Goal: Information Seeking & Learning: Compare options

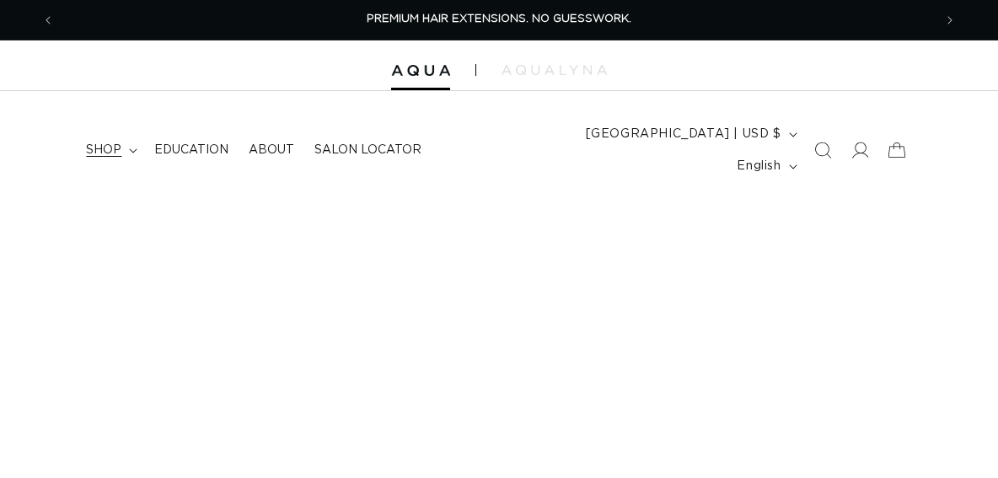
click at [106, 142] on span "shop" at bounding box center [103, 149] width 35 height 15
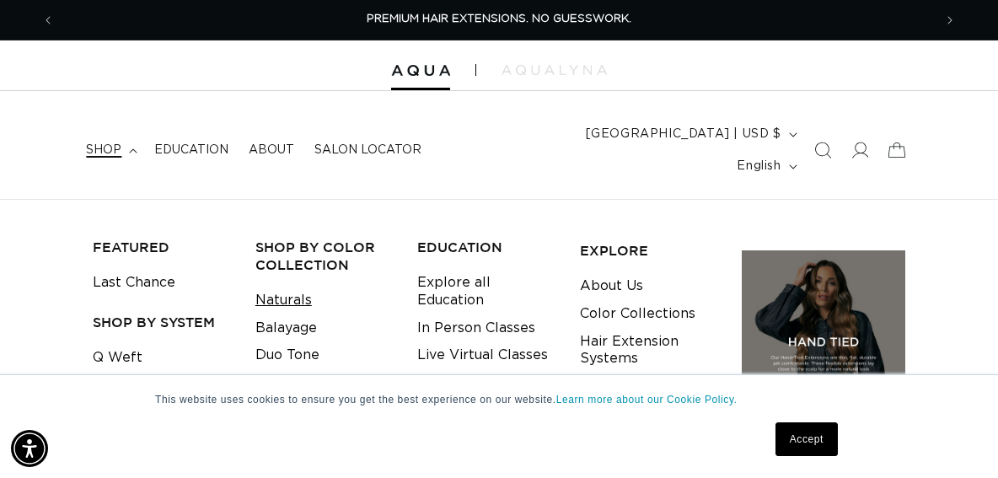
scroll to position [0, 878]
click at [266, 314] on link "Balayage" at bounding box center [286, 328] width 62 height 28
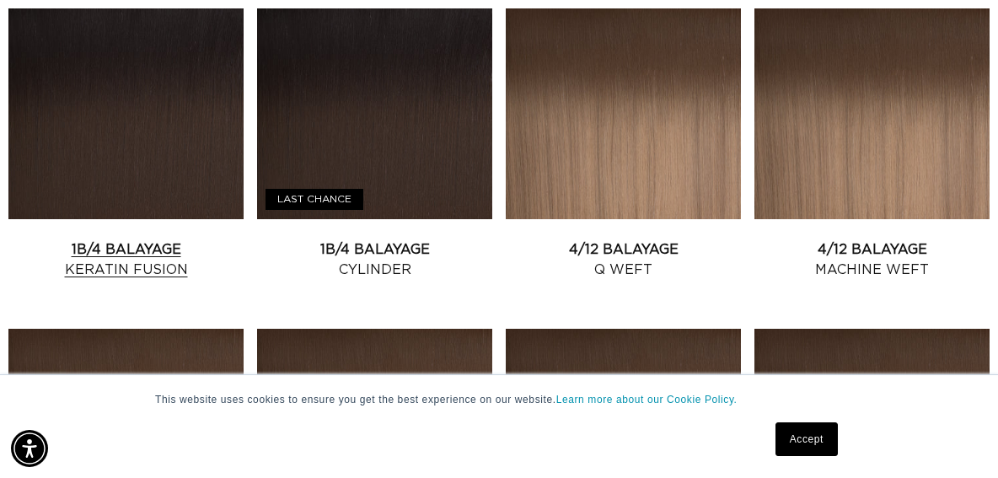
scroll to position [0, 1757]
click at [142, 239] on link "1B/4 Balayage Keratin Fusion" at bounding box center [125, 259] width 235 height 40
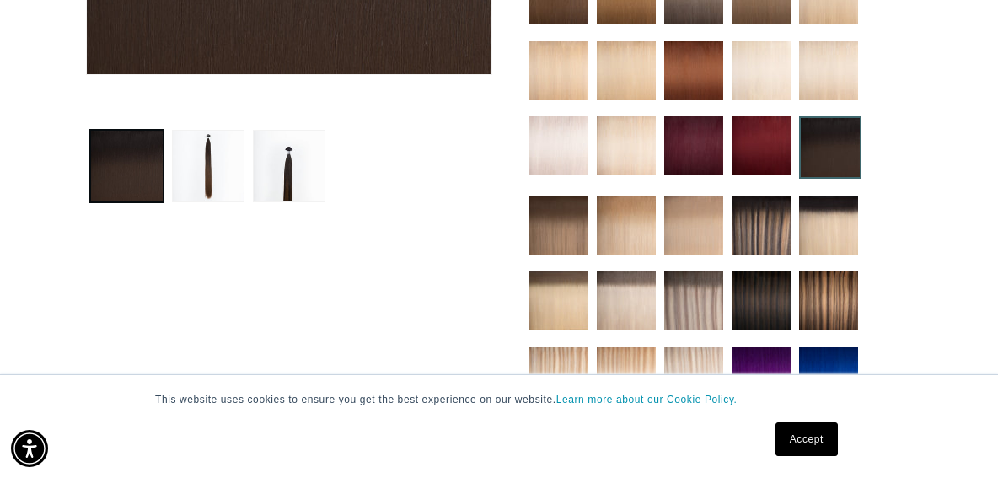
scroll to position [0, 878]
drag, startPoint x: 826, startPoint y: 205, endPoint x: 814, endPoint y: 212, distance: 13.6
click at [825, 206] on img at bounding box center [828, 225] width 59 height 59
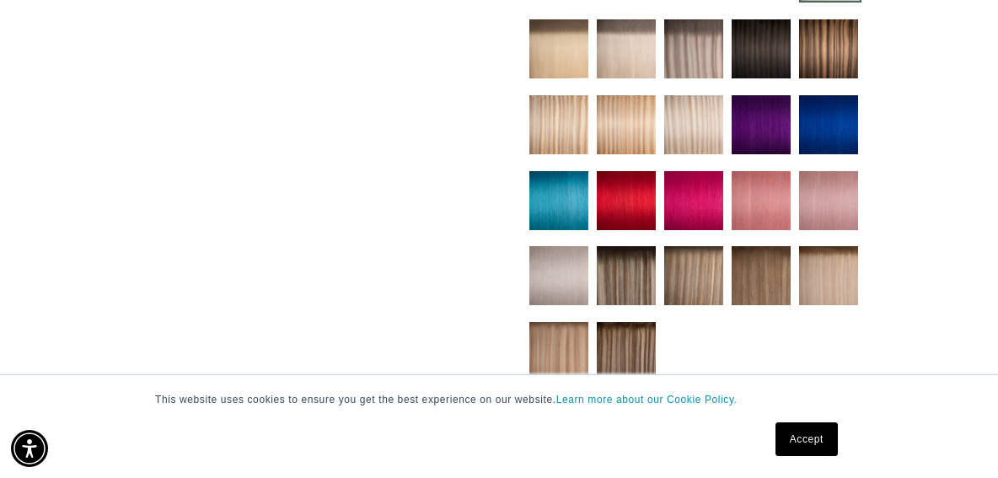
scroll to position [0, 1757]
click at [853, 252] on img at bounding box center [828, 275] width 59 height 59
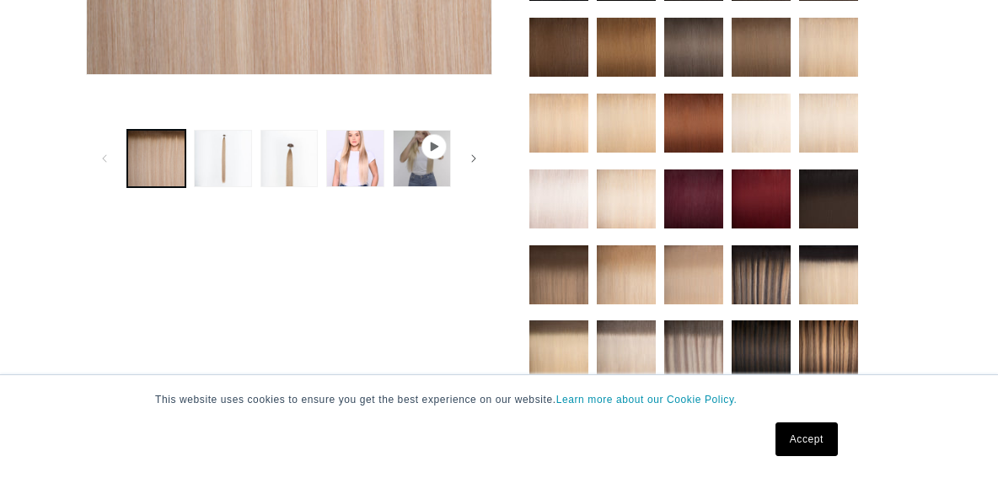
click at [819, 269] on img at bounding box center [828, 274] width 59 height 59
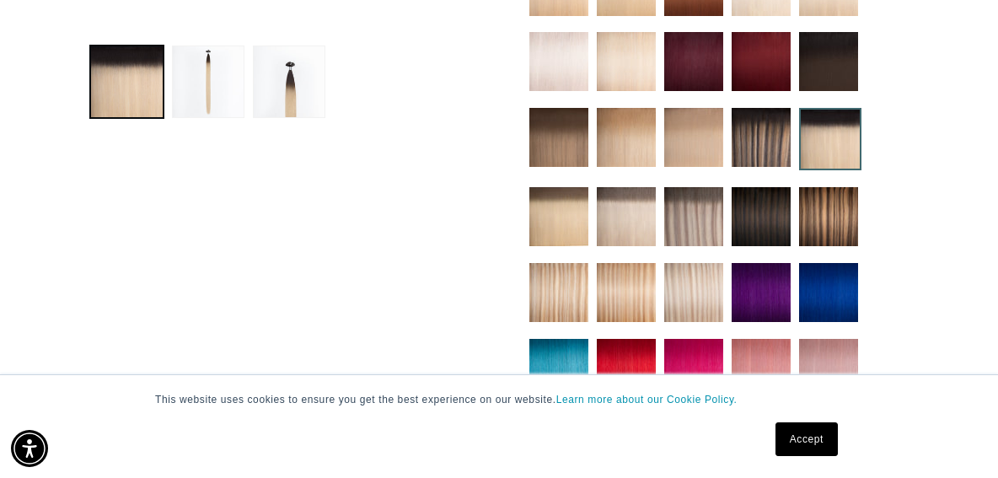
click at [766, 137] on img at bounding box center [761, 137] width 59 height 59
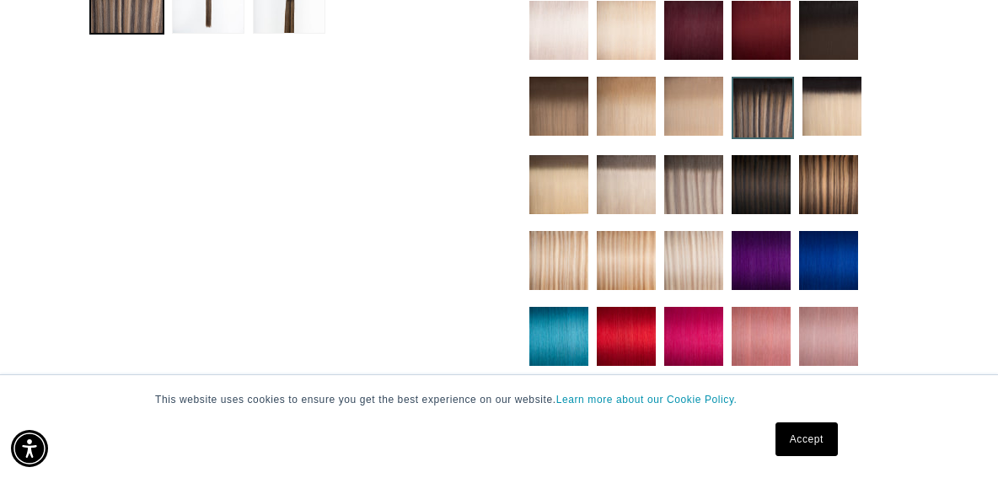
click at [640, 172] on img at bounding box center [626, 184] width 59 height 59
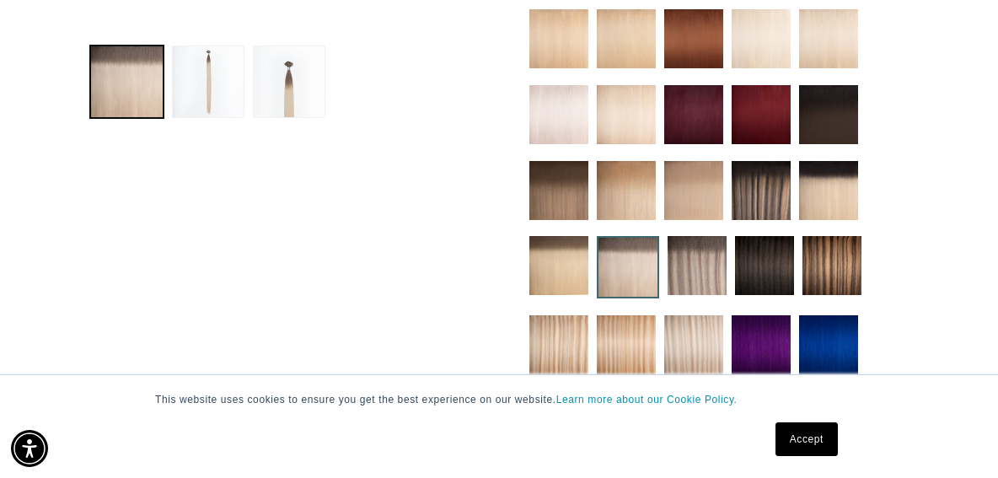
scroll to position [0, 878]
click at [577, 165] on img at bounding box center [558, 190] width 59 height 59
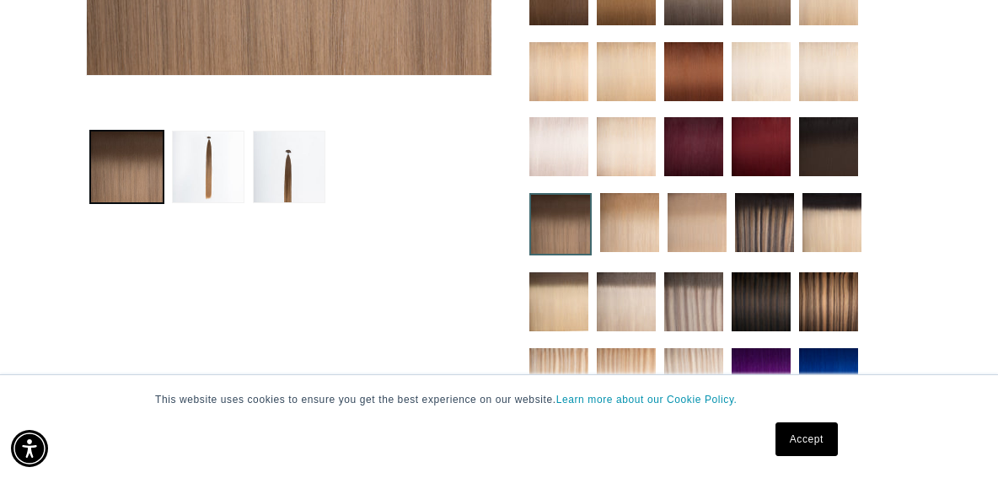
scroll to position [0, 878]
click at [813, 209] on img at bounding box center [832, 222] width 59 height 59
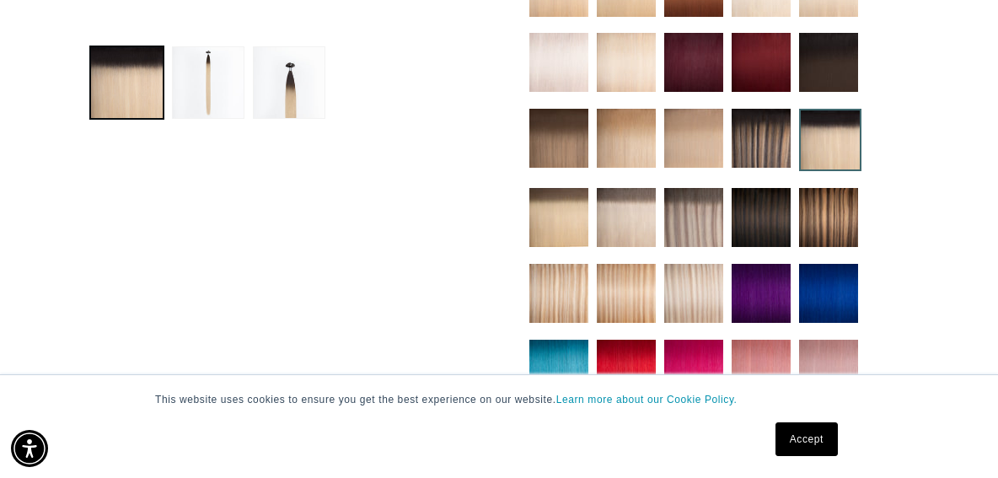
scroll to position [0, 1757]
click at [772, 135] on img at bounding box center [761, 138] width 59 height 59
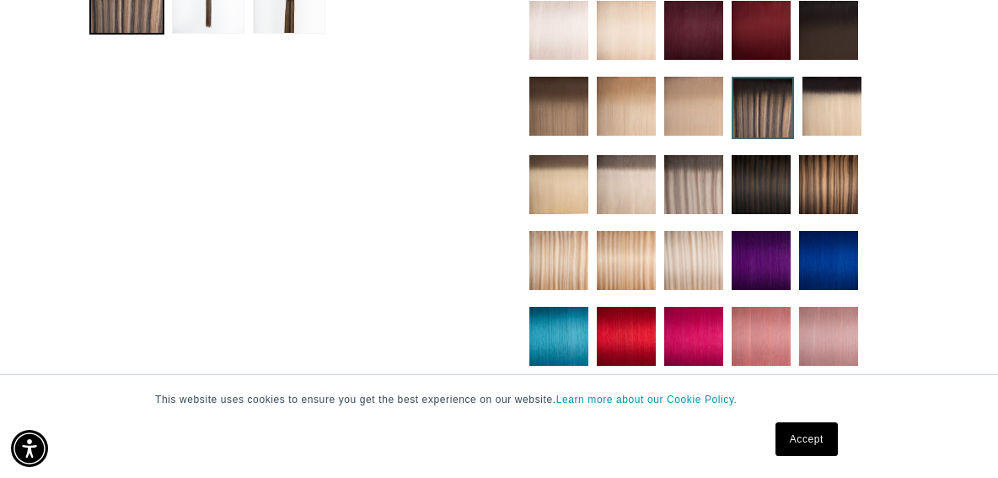
click at [825, 105] on img at bounding box center [832, 106] width 59 height 59
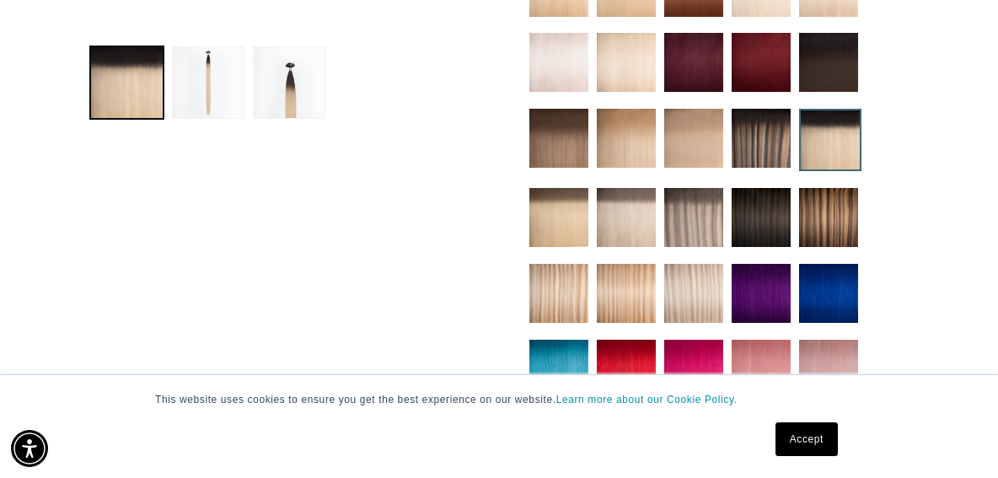
scroll to position [0, 1757]
click at [561, 120] on img at bounding box center [558, 138] width 59 height 59
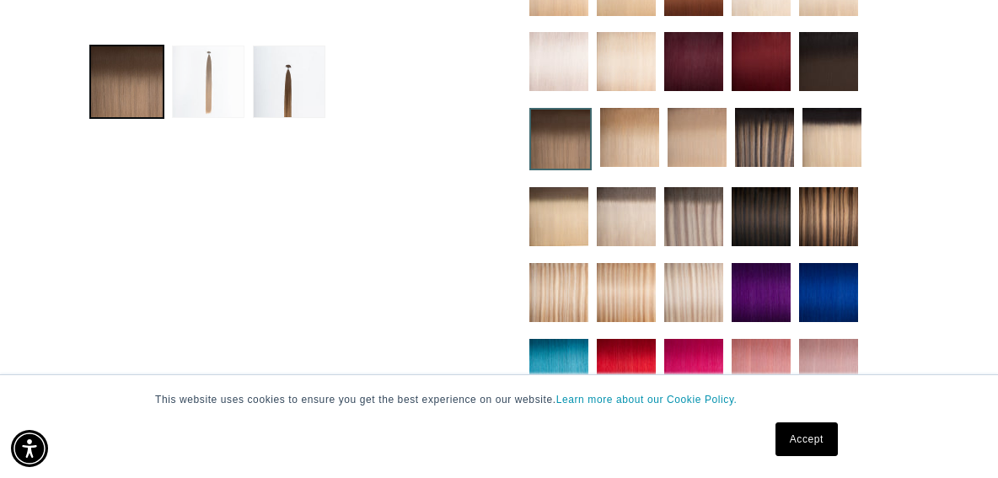
scroll to position [0, 878]
click at [192, 81] on button "Load image 2 in gallery view" at bounding box center [208, 82] width 73 height 73
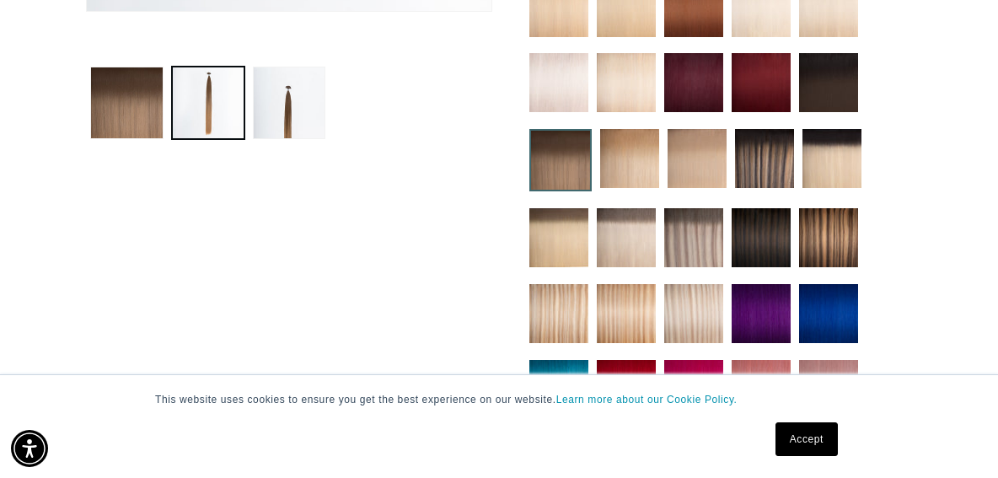
scroll to position [0, 0]
click at [754, 155] on img at bounding box center [764, 158] width 59 height 59
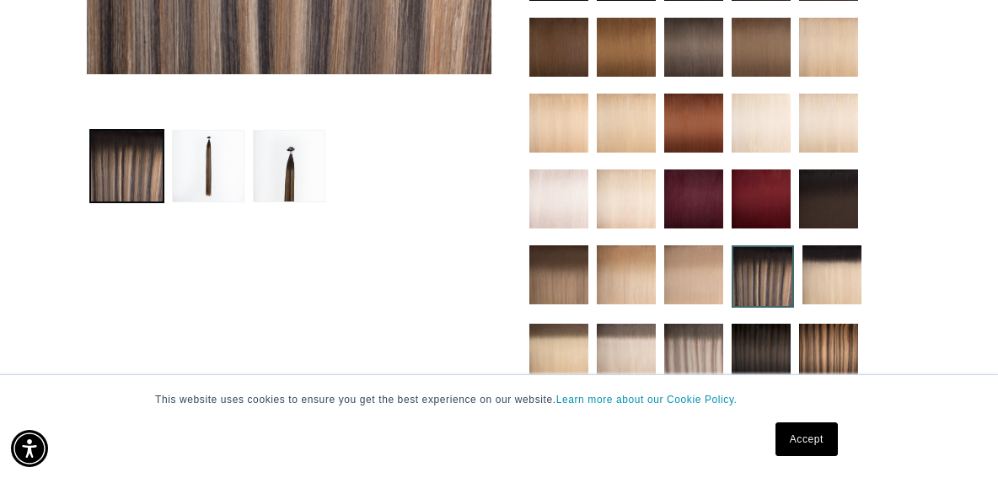
click at [809, 250] on img at bounding box center [832, 274] width 59 height 59
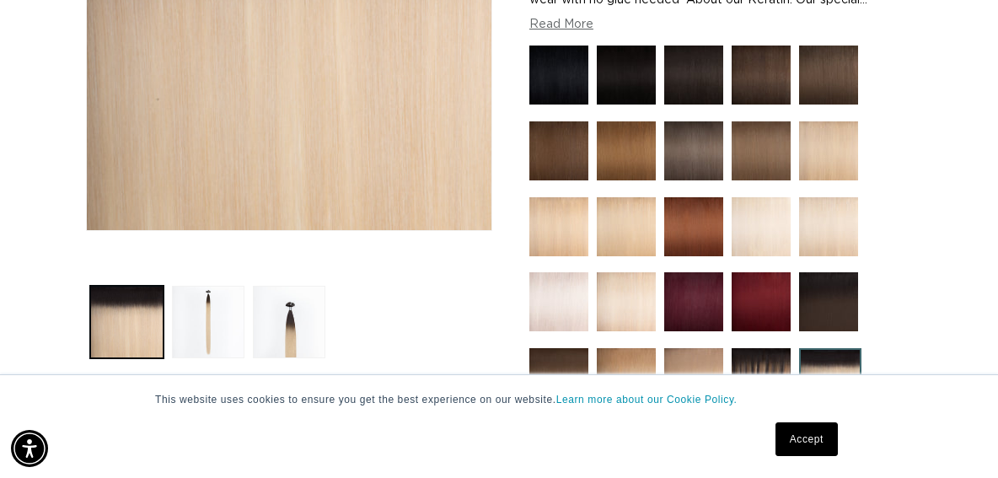
scroll to position [506, 0]
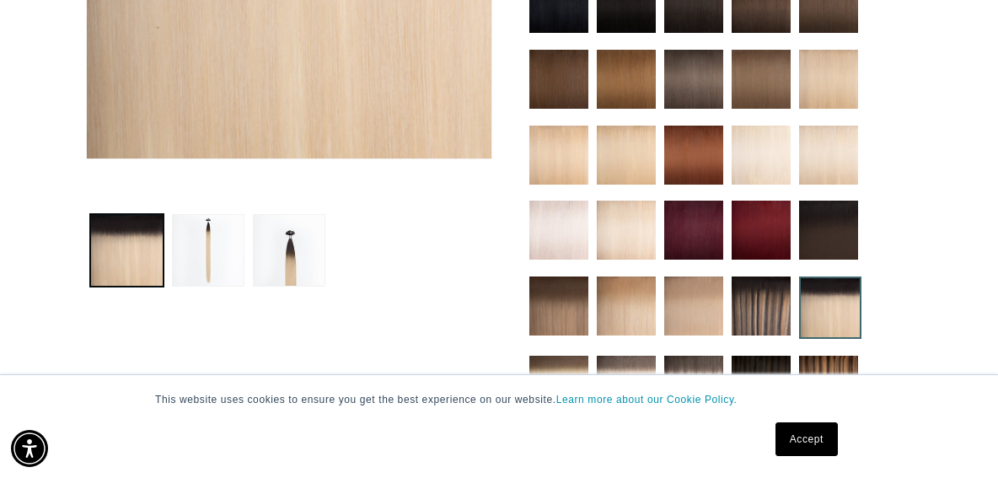
click at [773, 317] on img at bounding box center [761, 306] width 59 height 59
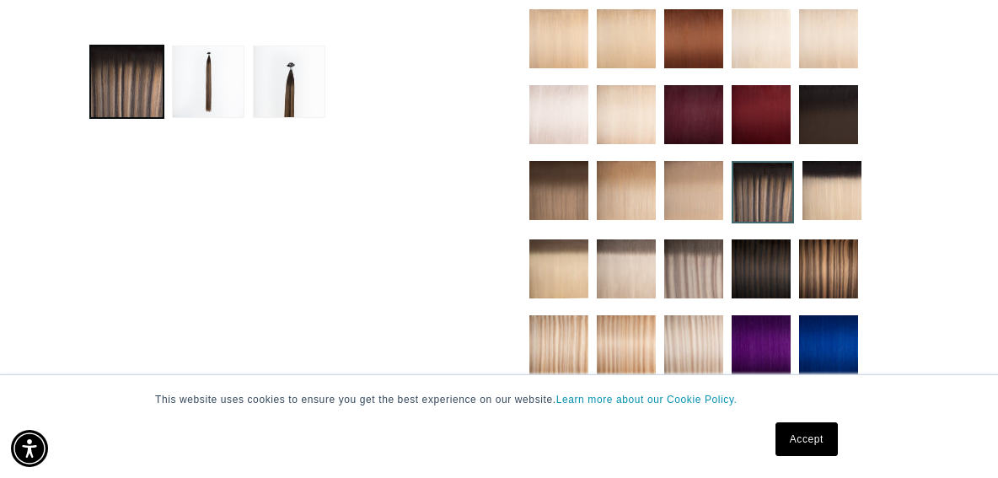
scroll to position [0, 1757]
click at [832, 245] on img at bounding box center [828, 268] width 59 height 59
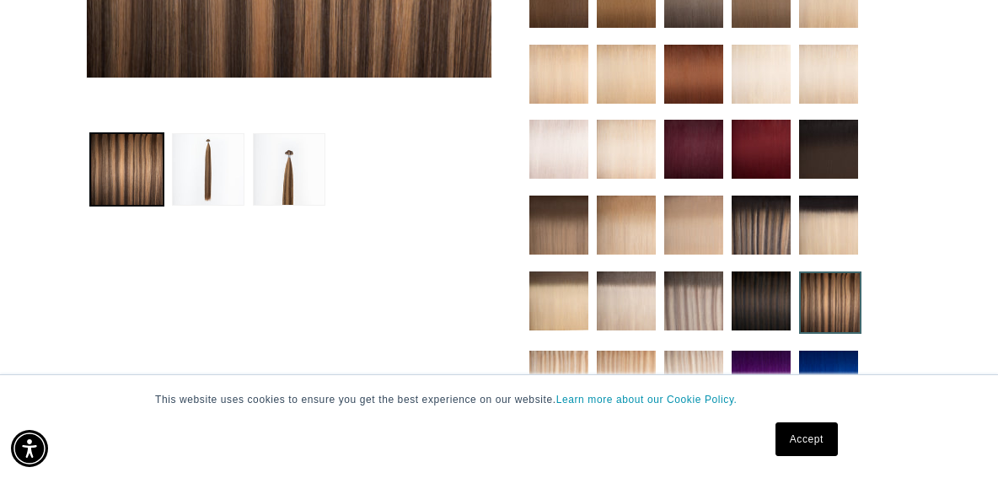
scroll to position [590, 0]
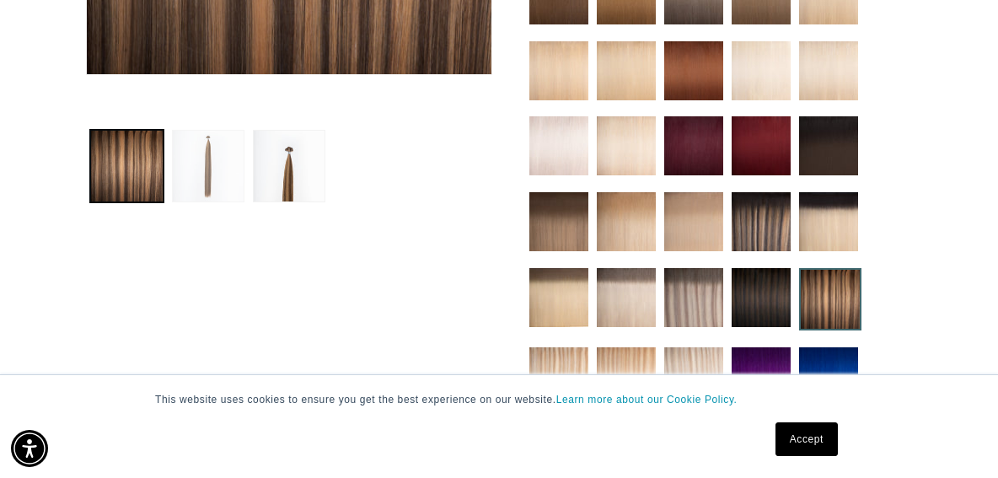
click at [207, 140] on button "Load image 2 in gallery view" at bounding box center [208, 166] width 73 height 73
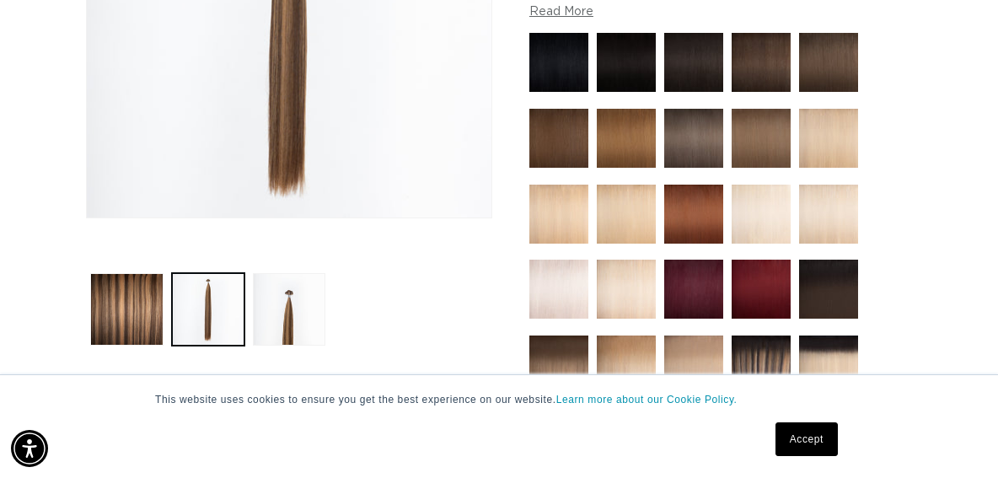
scroll to position [485, 0]
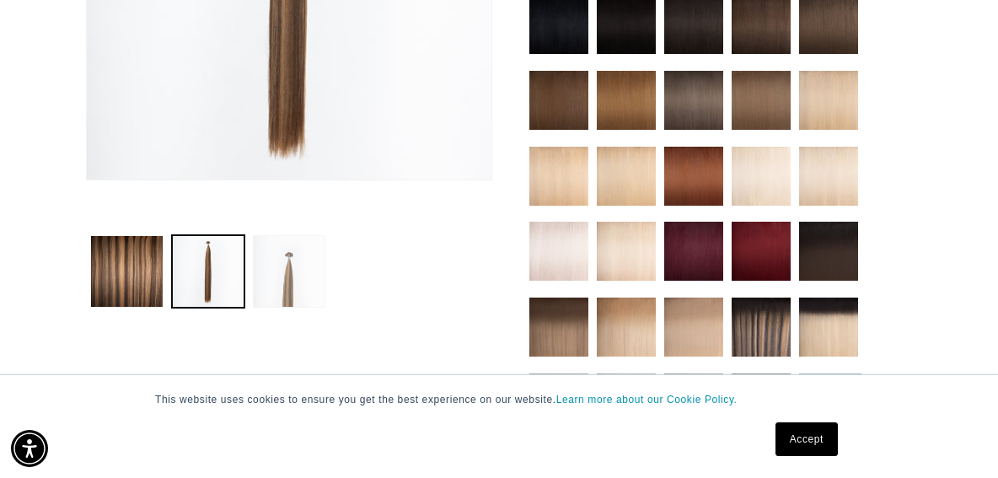
click at [293, 261] on button "Load image 3 in gallery view" at bounding box center [289, 271] width 73 height 73
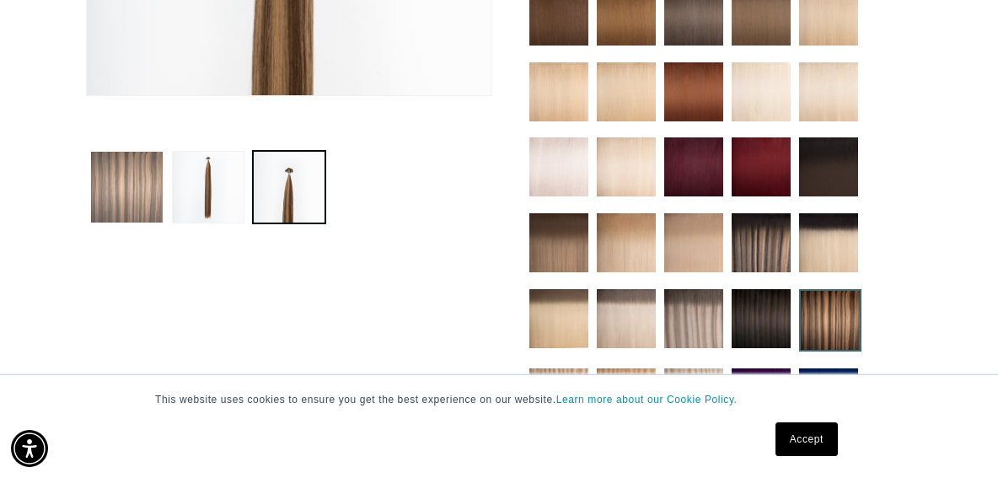
scroll to position [0, 878]
click at [843, 303] on img at bounding box center [830, 320] width 62 height 62
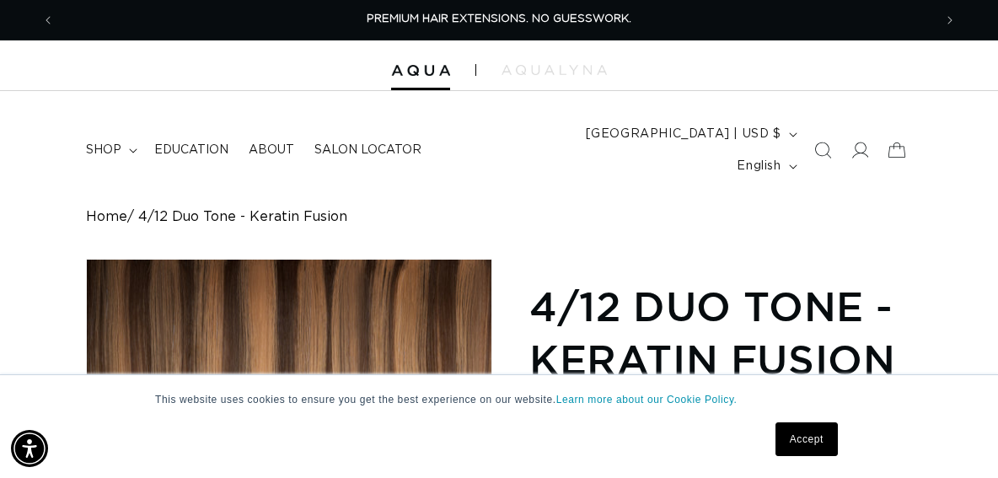
click at [792, 436] on link "Accept" at bounding box center [807, 439] width 62 height 34
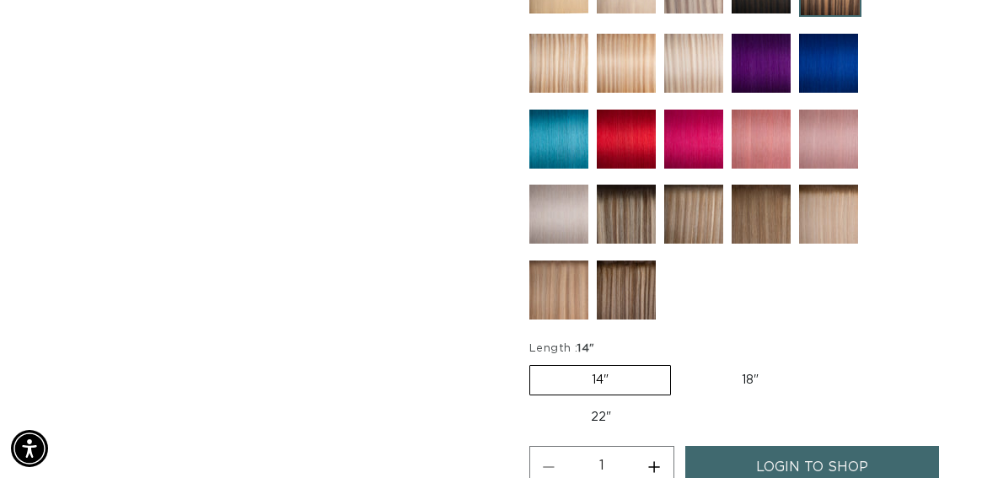
scroll to position [927, 0]
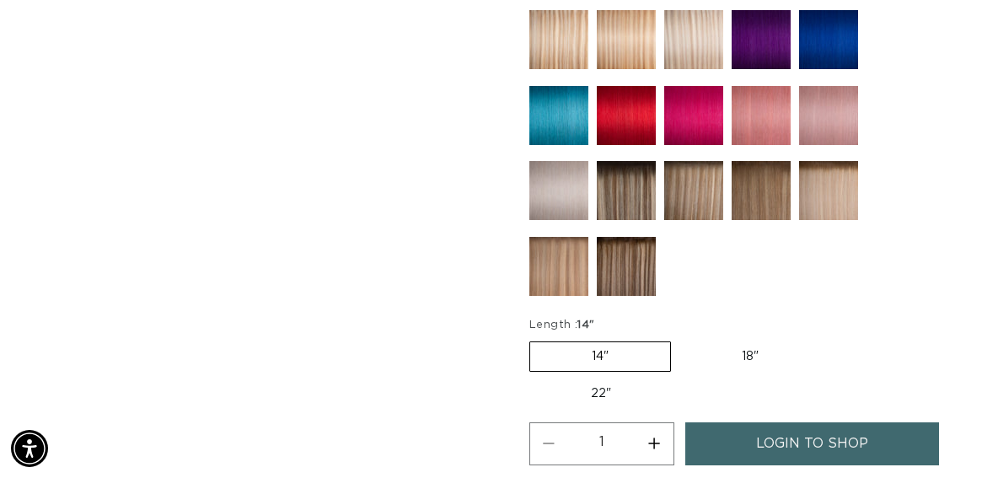
click at [631, 191] on img at bounding box center [626, 190] width 59 height 59
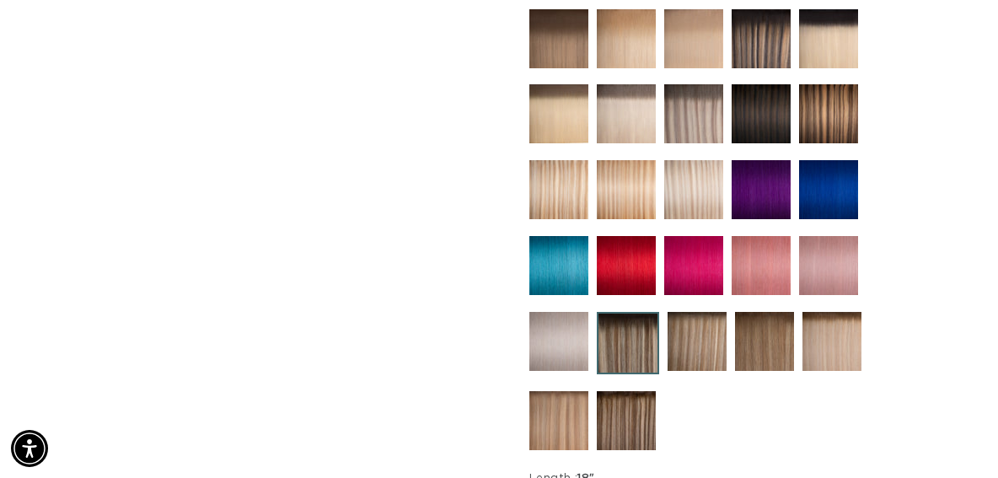
scroll to position [927, 0]
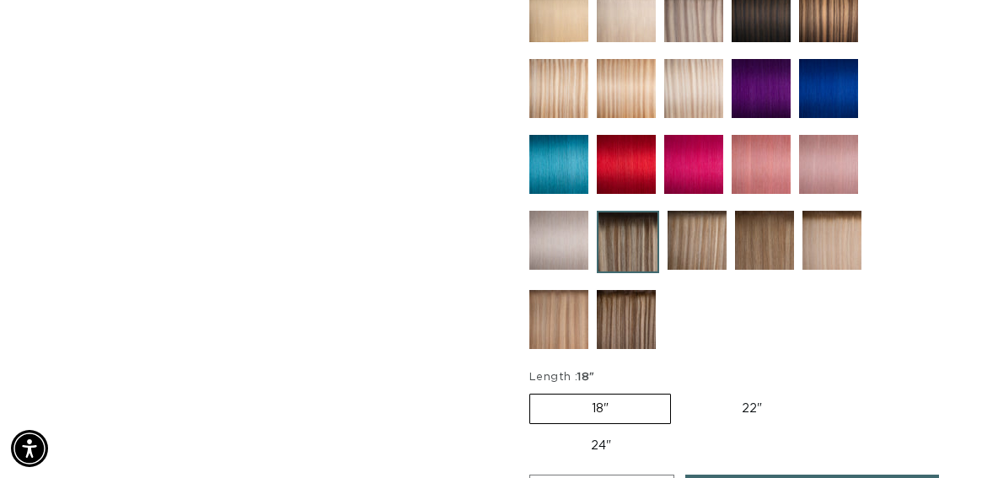
click at [634, 323] on img at bounding box center [626, 319] width 59 height 59
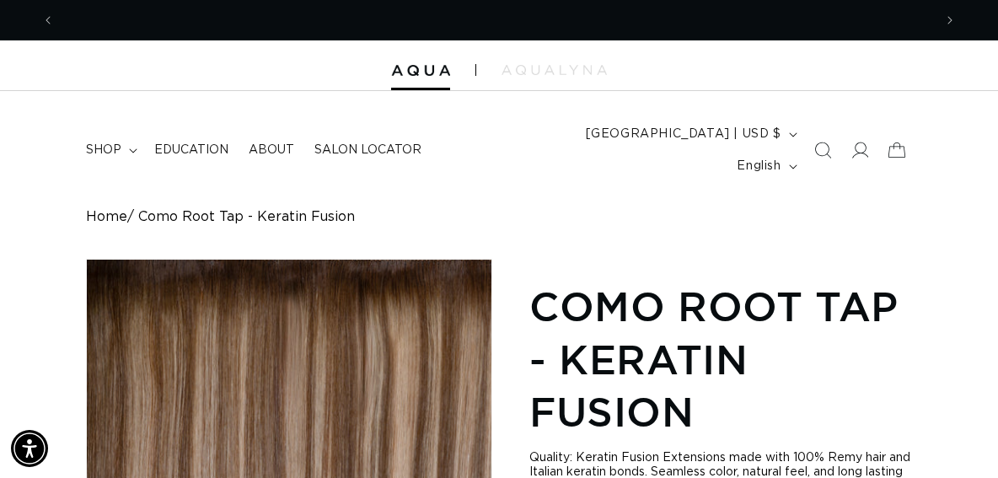
scroll to position [0, 878]
